Goal: Check status: Check status

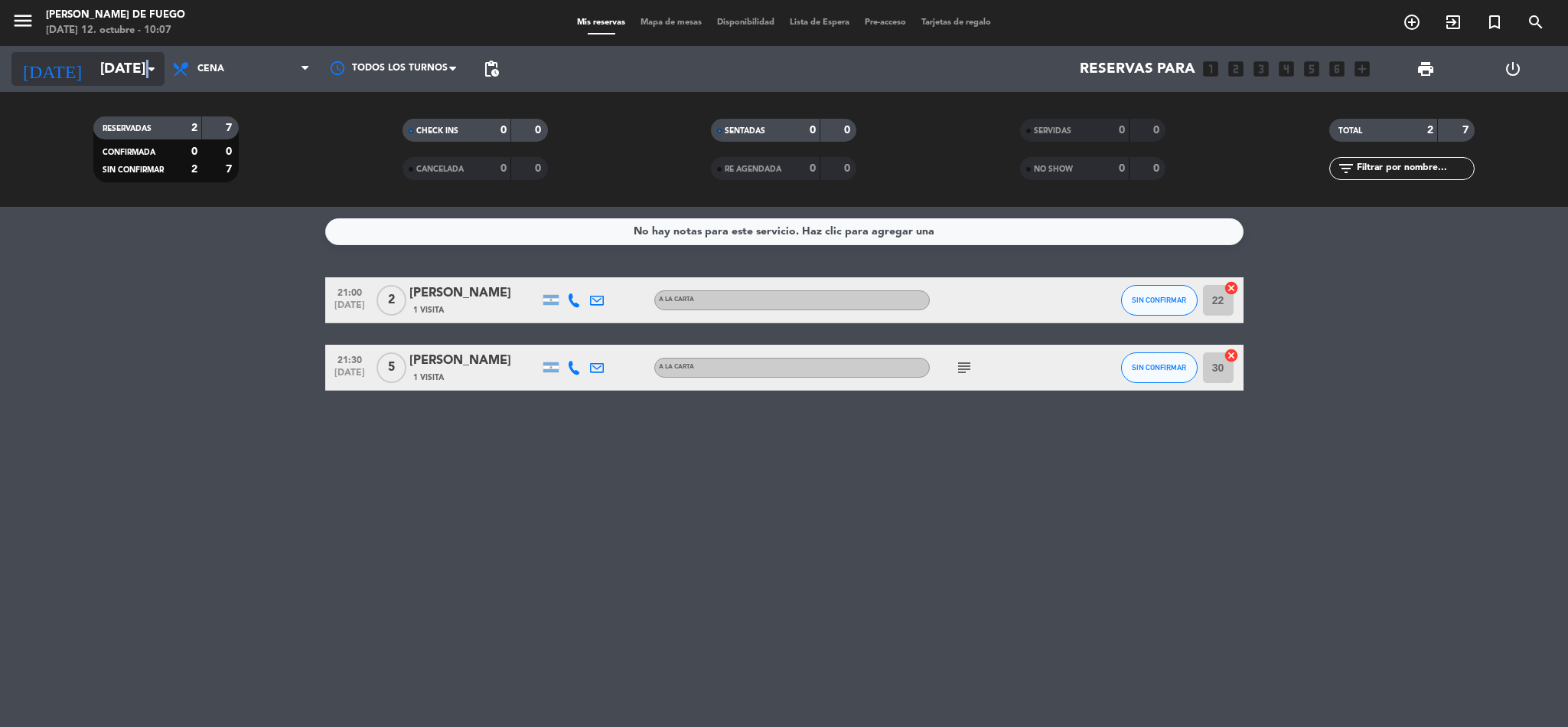
click at [148, 69] on icon "arrow_drop_down" at bounding box center [151, 69] width 19 height 19
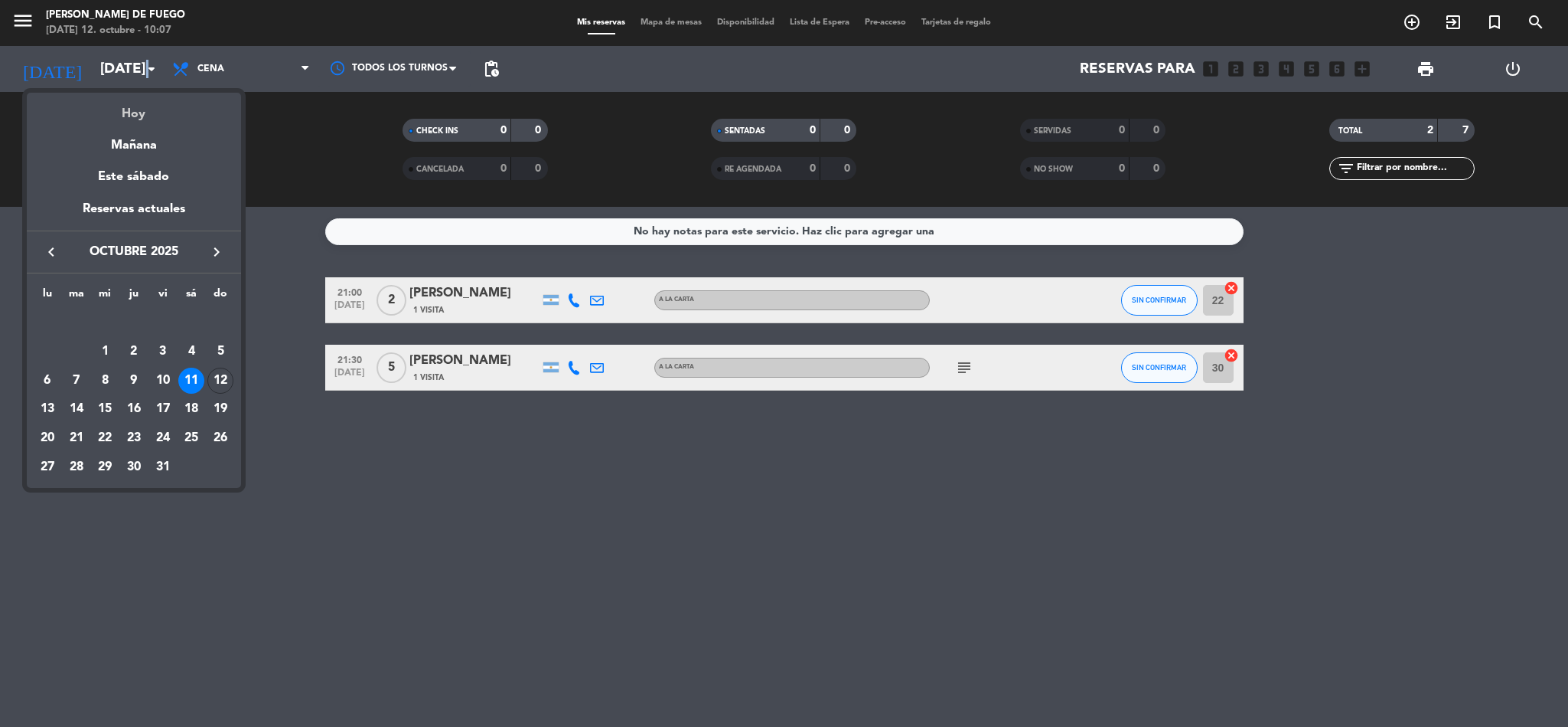
click at [148, 119] on div "Hoy" at bounding box center [133, 108] width 214 height 31
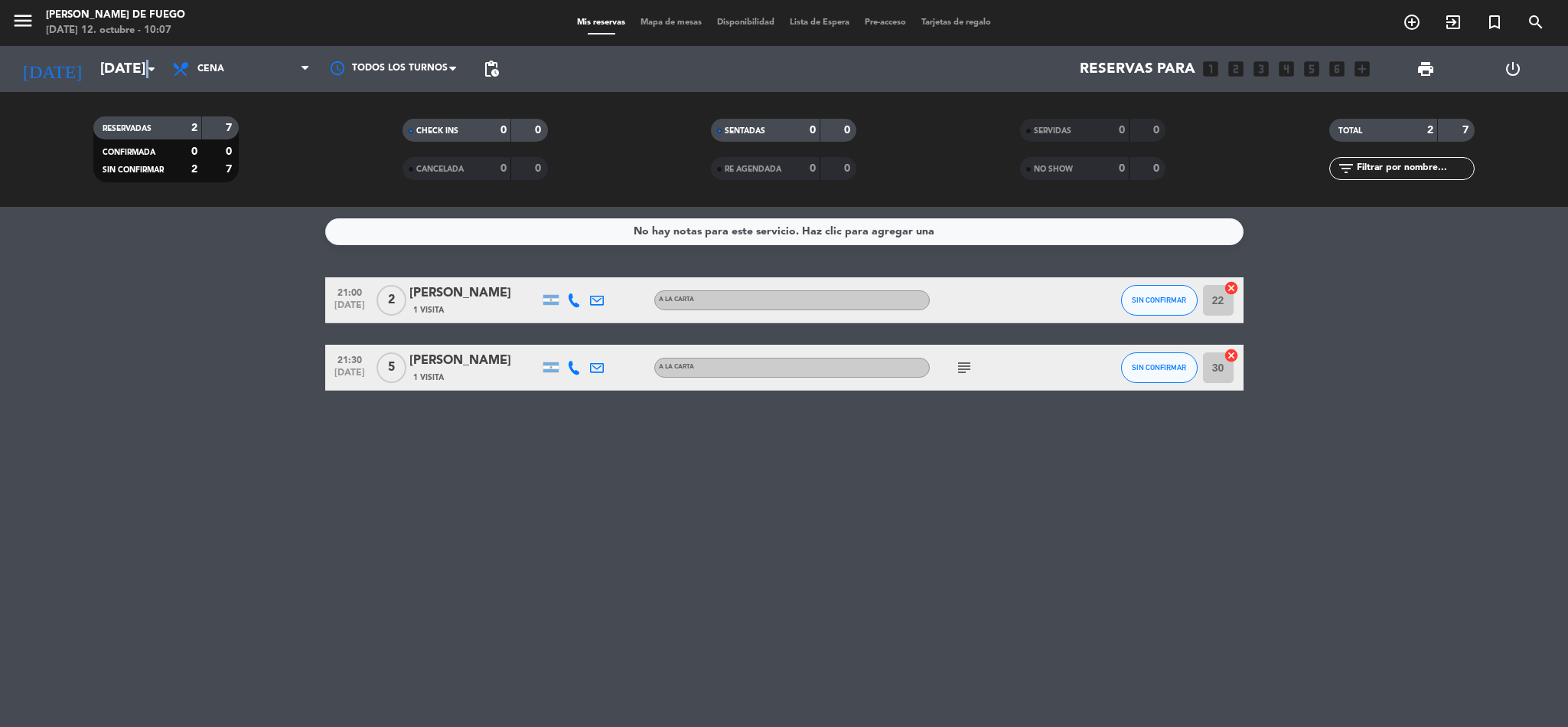
type input "[DATE]"
click at [148, 119] on div "RESERVADAS" at bounding box center [133, 128] width 71 height 18
click at [223, 60] on span "Cena" at bounding box center [240, 69] width 153 height 34
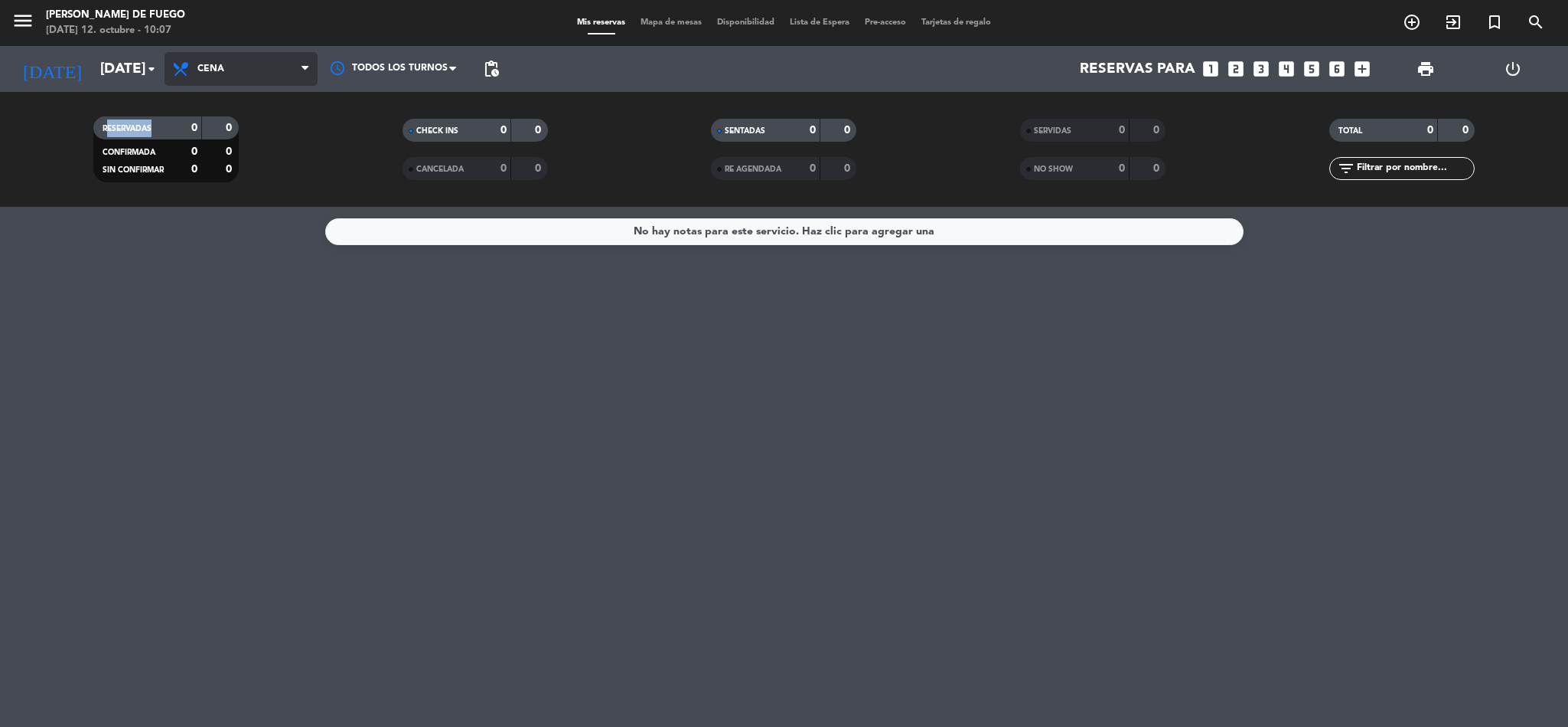
click at [250, 63] on span "Cena" at bounding box center [240, 69] width 153 height 34
click at [266, 62] on span "Cena" at bounding box center [240, 69] width 153 height 34
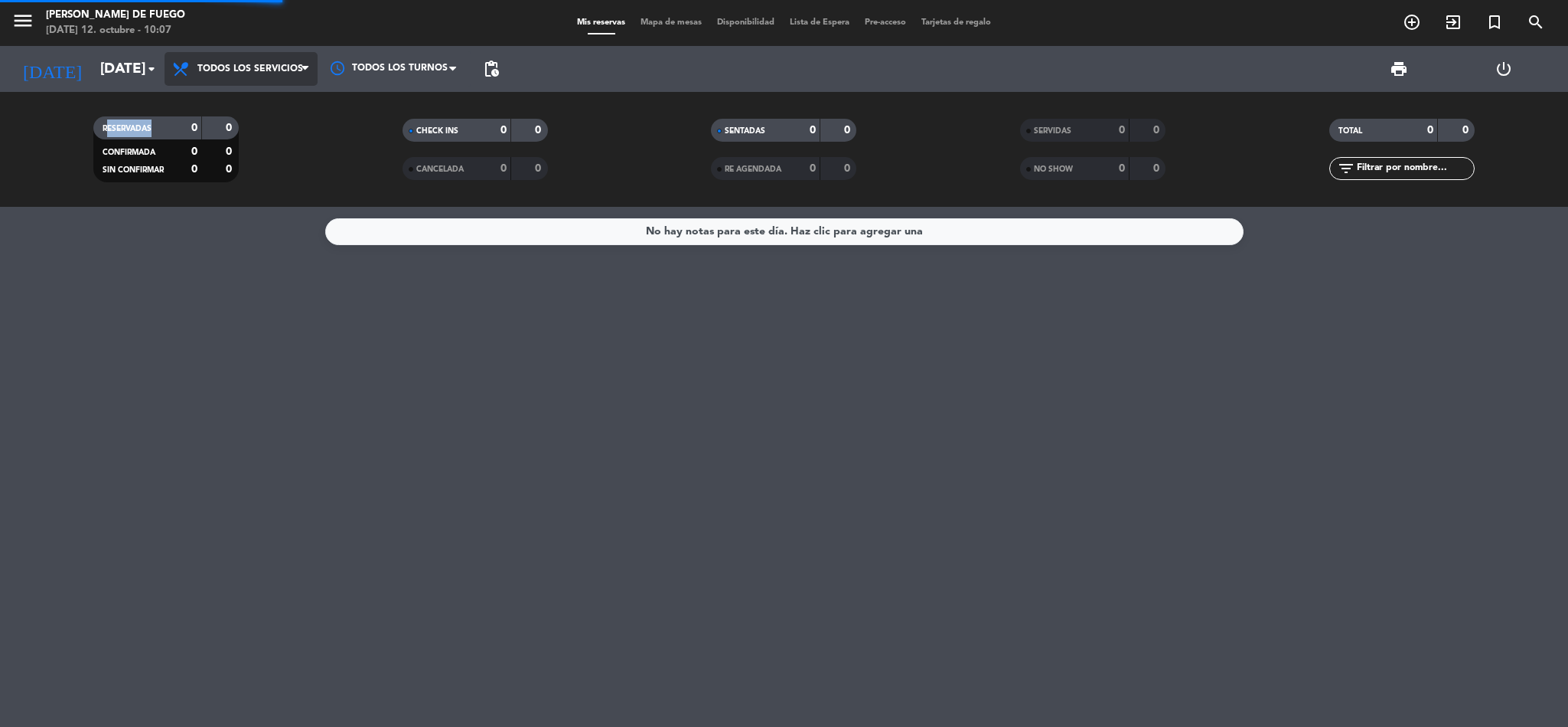
click at [260, 105] on div "menu [PERSON_NAME] de Fuego [DATE] 12. octubre - 10:07 Mis reservas Mapa de mes…" at bounding box center [784, 103] width 1568 height 207
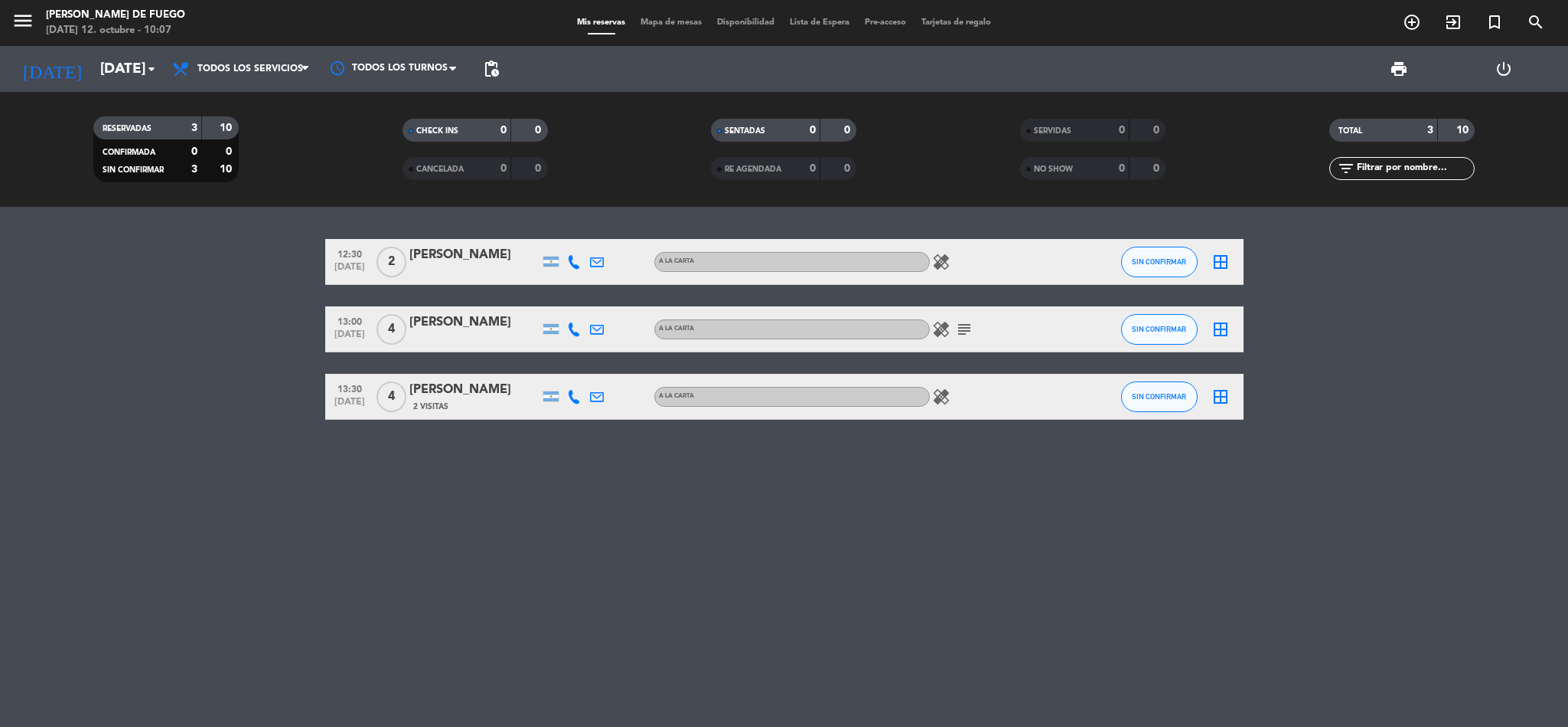
click at [932, 258] on icon "healing" at bounding box center [941, 262] width 19 height 19
click at [934, 260] on icon "healing" at bounding box center [941, 262] width 19 height 19
click at [942, 328] on icon "healing" at bounding box center [941, 329] width 19 height 19
click at [977, 324] on div "healing Un vegetariano subject" at bounding box center [999, 328] width 138 height 45
click at [967, 332] on icon "subject" at bounding box center [964, 329] width 19 height 19
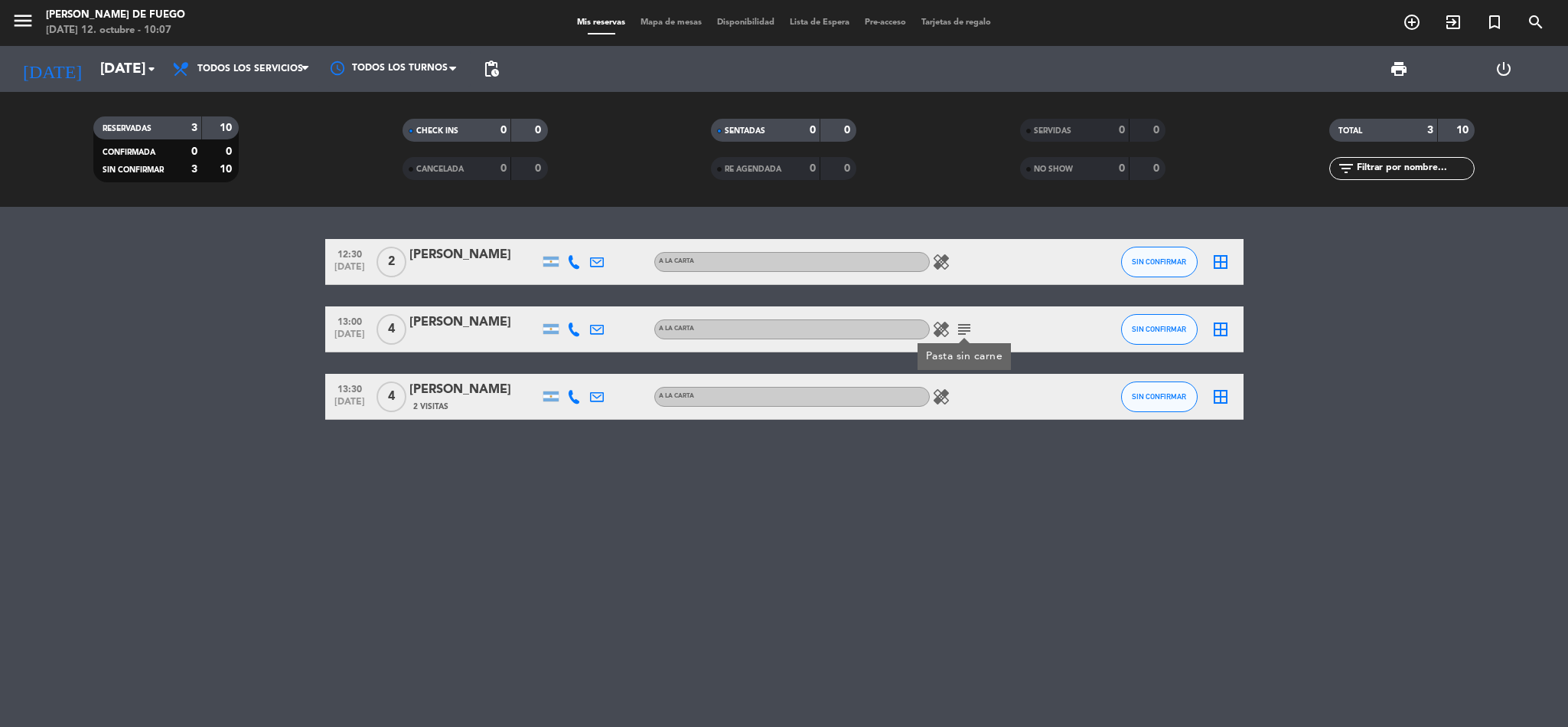
click at [946, 401] on icon "healing" at bounding box center [941, 396] width 19 height 19
click at [947, 401] on icon "healing" at bounding box center [941, 396] width 19 height 19
